Goal: Transaction & Acquisition: Purchase product/service

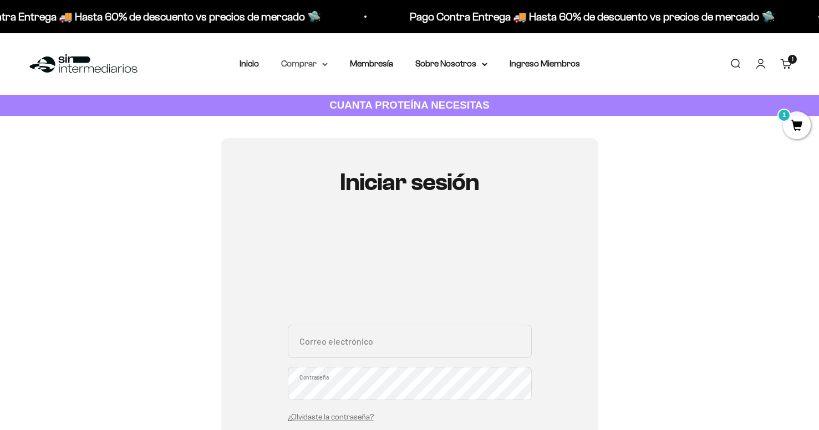
click at [312, 69] on summary "Comprar" at bounding box center [304, 64] width 47 height 14
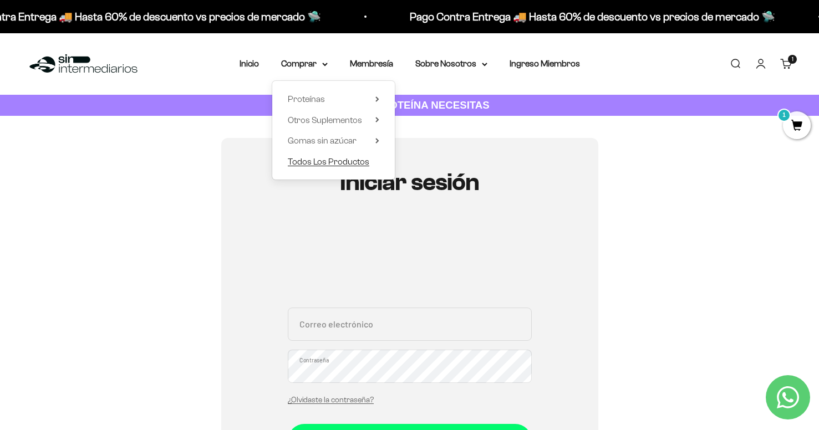
click at [316, 164] on span "Todos Los Productos" at bounding box center [329, 161] width 82 height 9
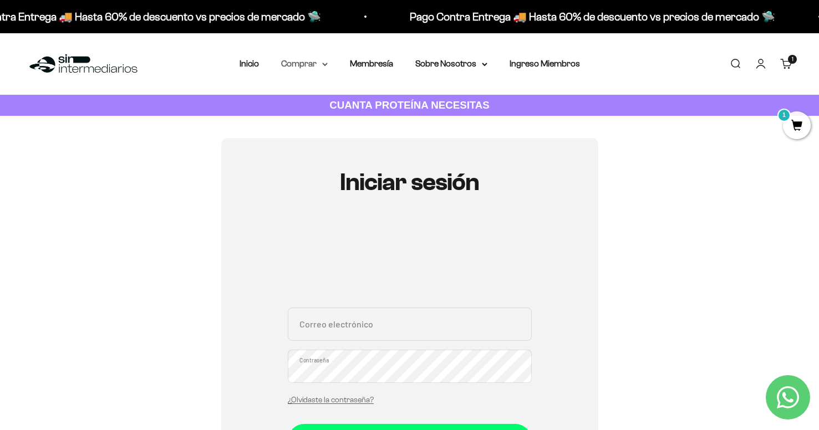
click at [320, 63] on summary "Comprar" at bounding box center [304, 64] width 47 height 14
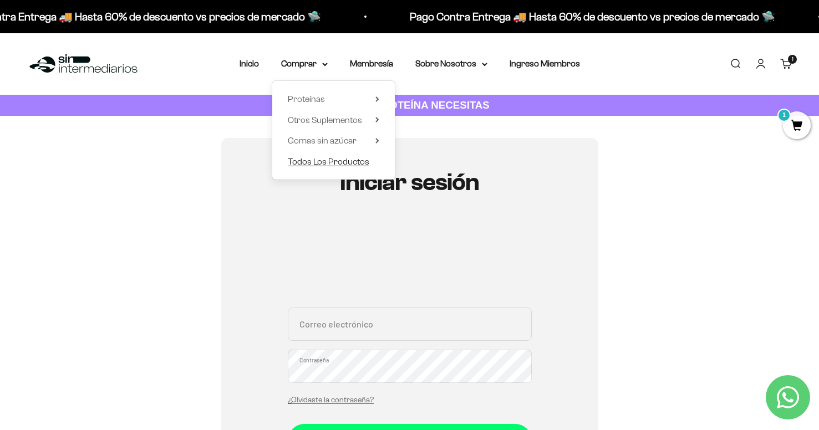
click at [327, 160] on span "Todos Los Productos" at bounding box center [329, 161] width 82 height 9
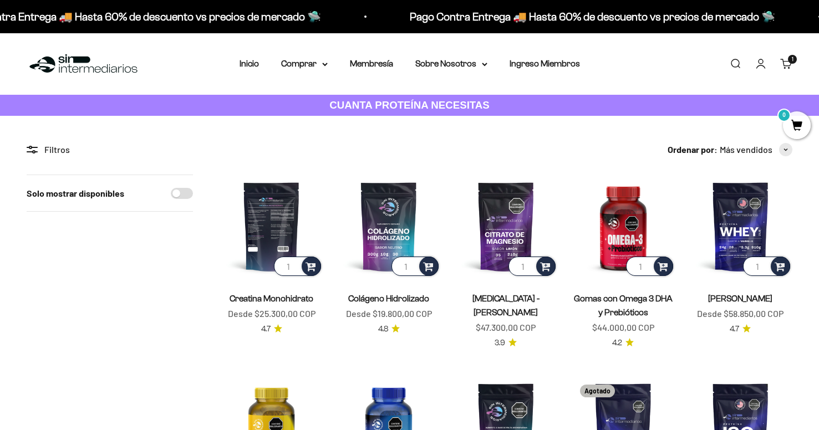
click at [283, 210] on img at bounding box center [272, 227] width 104 height 104
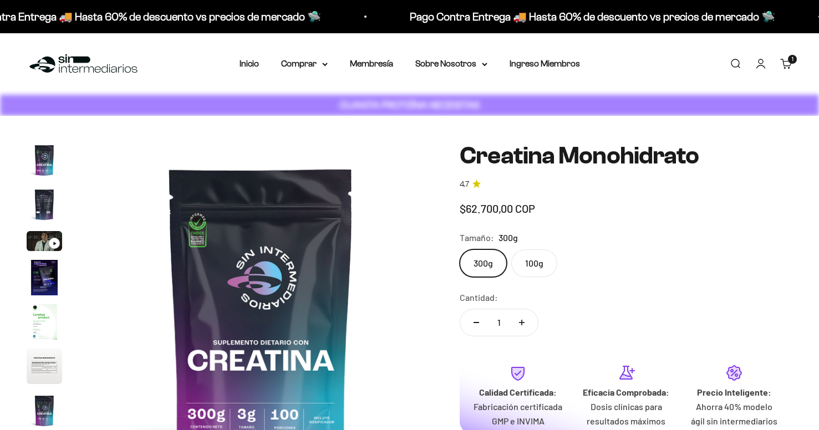
scroll to position [45, 0]
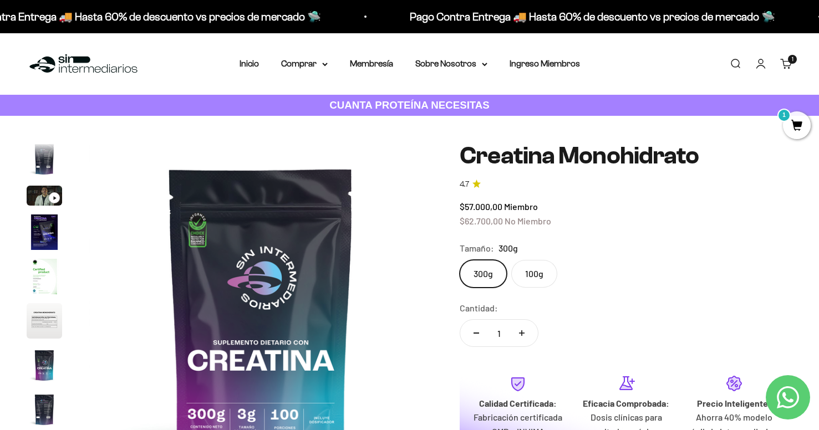
click at [540, 269] on label "100g" at bounding box center [534, 274] width 46 height 28
click at [460, 260] on input "100g" at bounding box center [459, 259] width 1 height 1
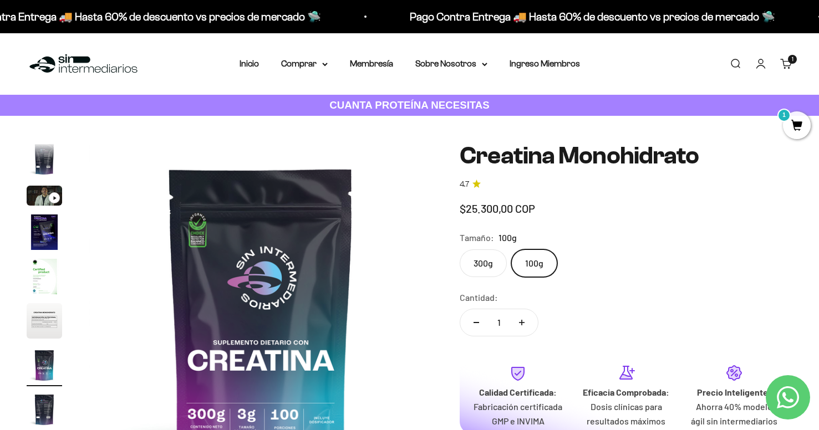
scroll to position [0, 2146]
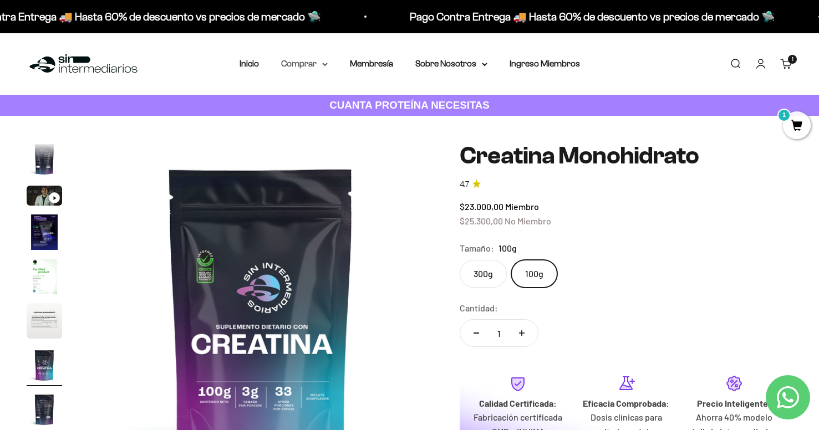
click at [304, 65] on summary "Comprar" at bounding box center [304, 64] width 47 height 14
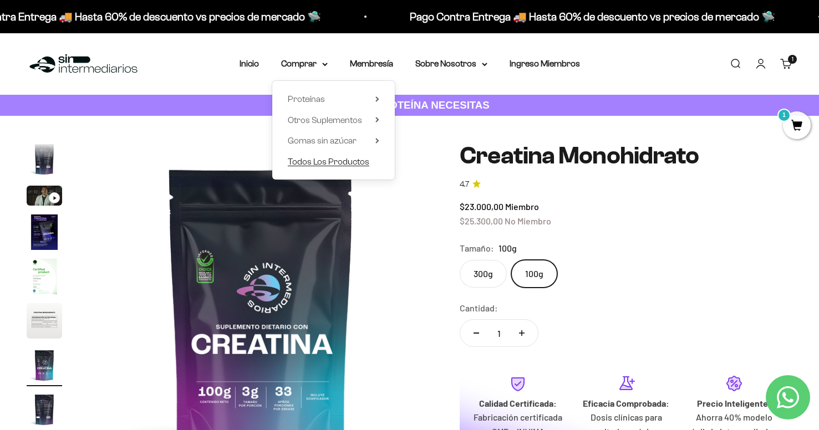
click at [308, 160] on span "Todos Los Productos" at bounding box center [329, 161] width 82 height 9
